Goal: Information Seeking & Learning: Learn about a topic

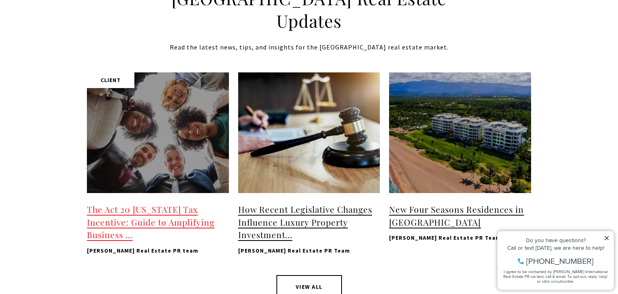
scroll to position [1275, 0]
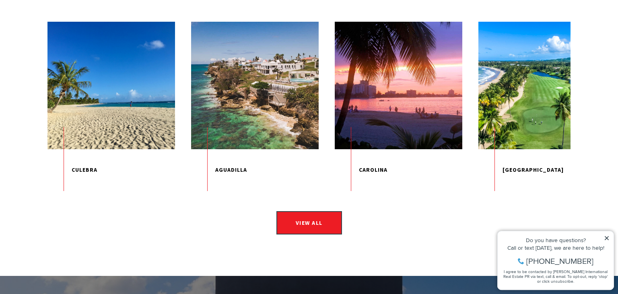
scroll to position [1232, 0]
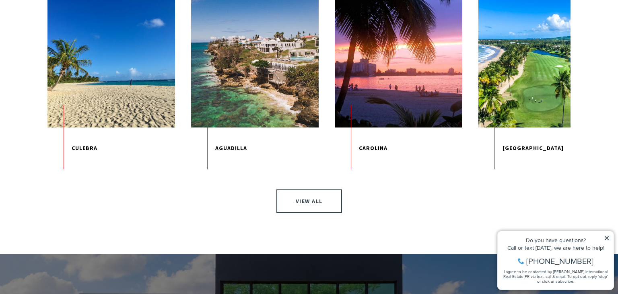
click at [296, 198] on link "View All" at bounding box center [309, 201] width 66 height 23
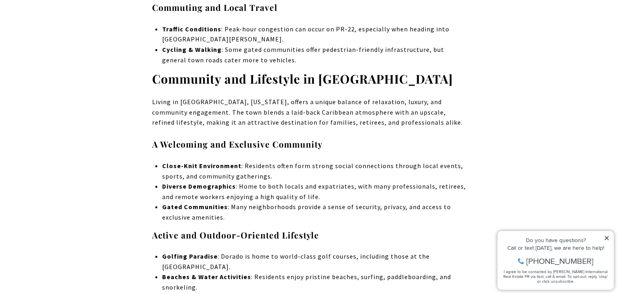
scroll to position [1062, 0]
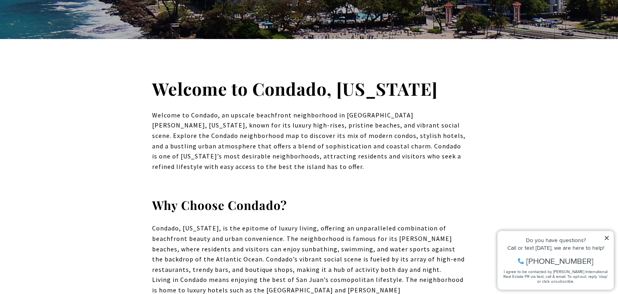
scroll to position [212, 0]
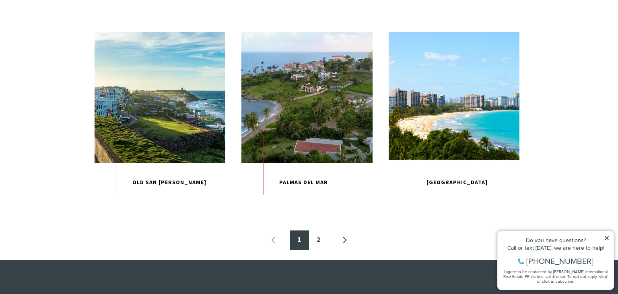
scroll to position [892, 0]
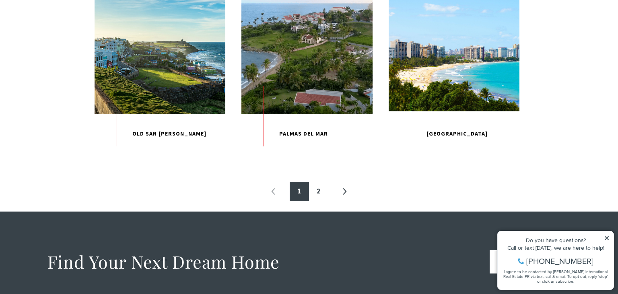
click at [276, 201] on li "«" at bounding box center [273, 191] width 19 height 19
click at [322, 201] on link "2" at bounding box center [318, 191] width 19 height 19
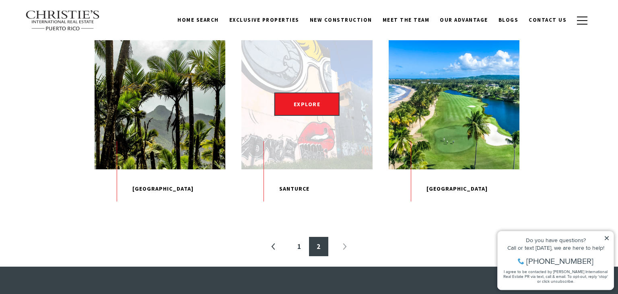
scroll to position [241, 0]
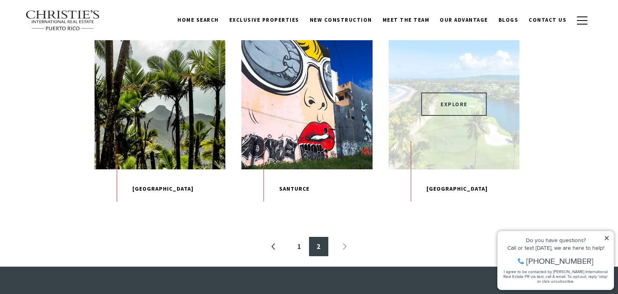
click at [460, 102] on span "EXPLORE" at bounding box center [454, 104] width 66 height 23
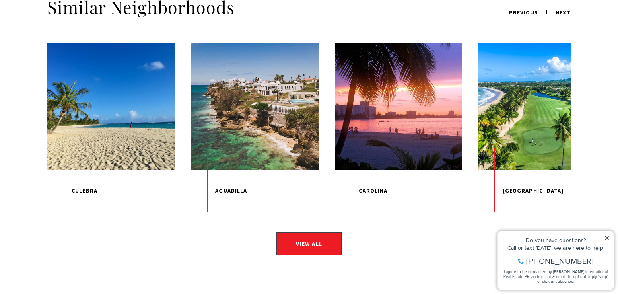
scroll to position [1360, 0]
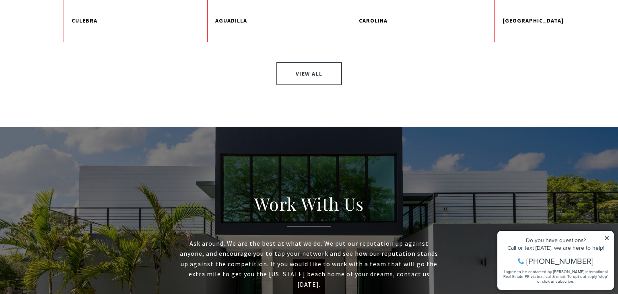
click at [325, 71] on link "View All" at bounding box center [309, 73] width 66 height 23
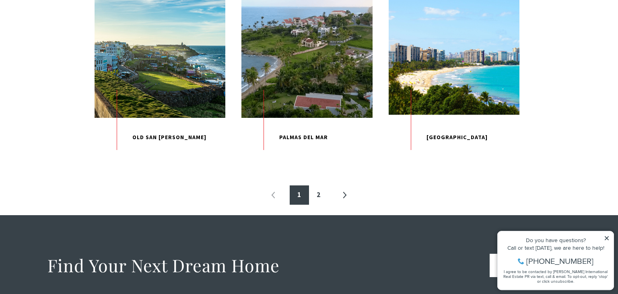
scroll to position [892, 0]
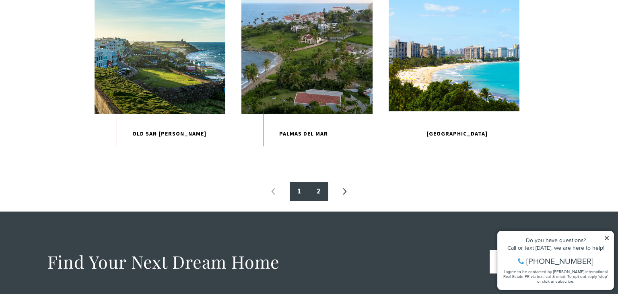
click at [319, 201] on link "2" at bounding box center [318, 191] width 19 height 19
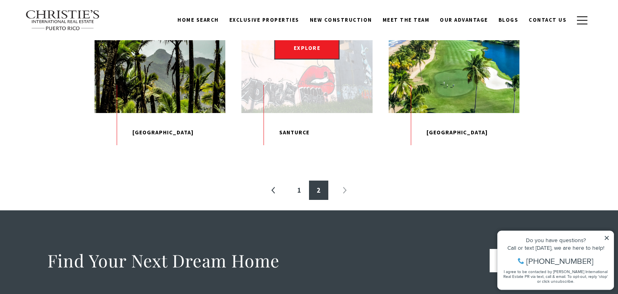
scroll to position [298, 0]
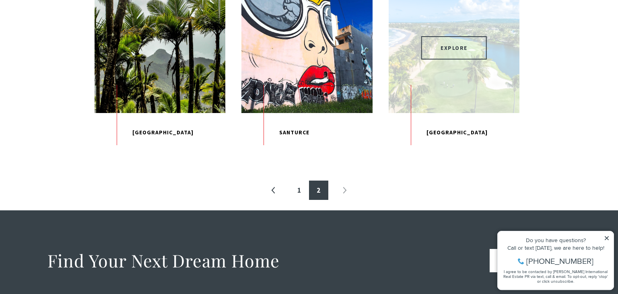
click at [458, 37] on span "EXPLORE" at bounding box center [454, 47] width 66 height 23
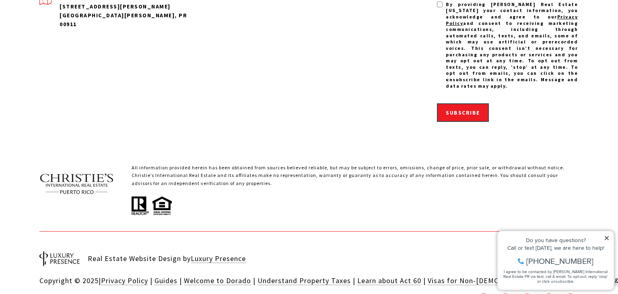
scroll to position [1901, 0]
